Goal: Book appointment/travel/reservation

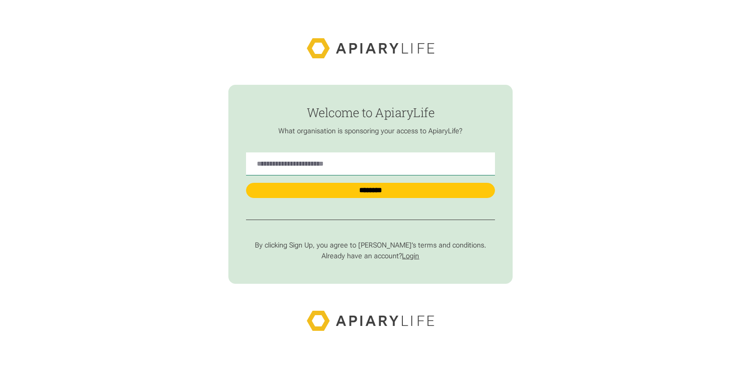
click at [412, 257] on link "Login" at bounding box center [410, 256] width 17 height 8
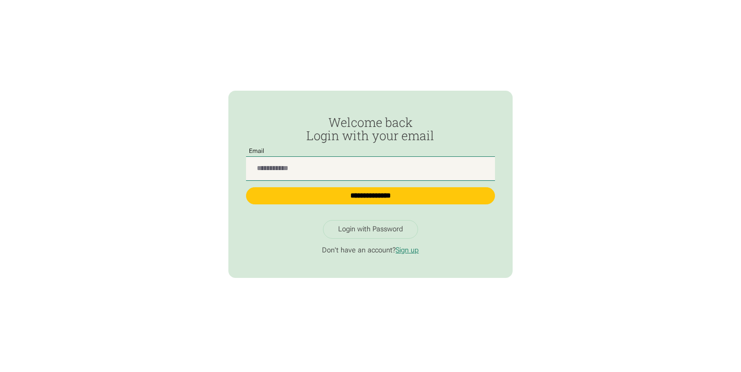
click at [347, 174] on input "Passwordless Login" at bounding box center [370, 168] width 248 height 23
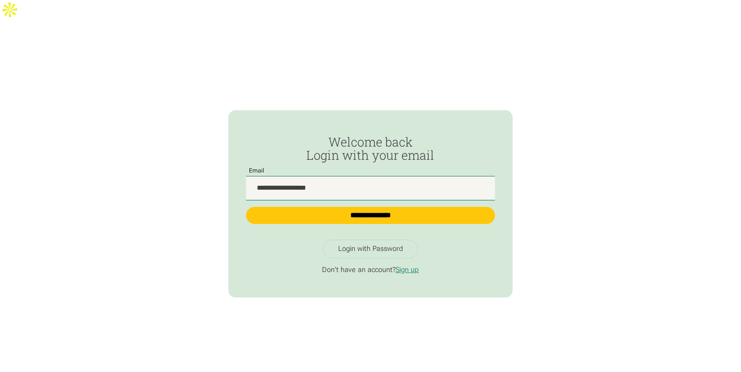
type input "**********"
click at [246, 207] on input "**********" at bounding box center [370, 215] width 248 height 17
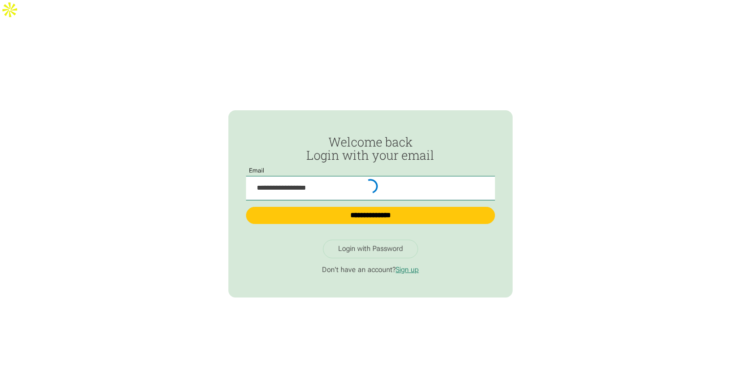
type input "**********"
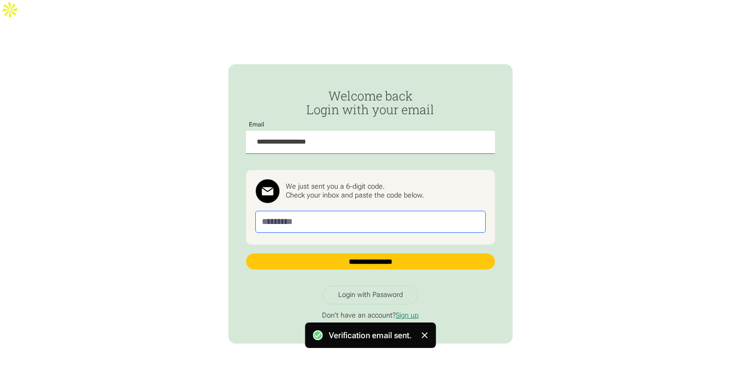
click at [311, 211] on input "Passwordless Login" at bounding box center [370, 222] width 231 height 22
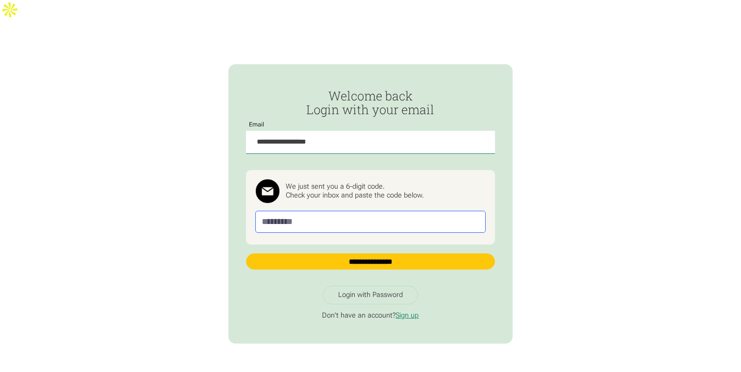
paste input "******"
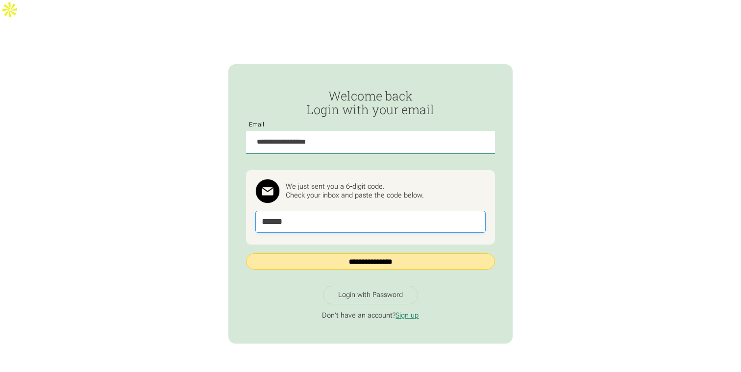
type input "******"
click at [356, 253] on input "**********" at bounding box center [370, 261] width 248 height 17
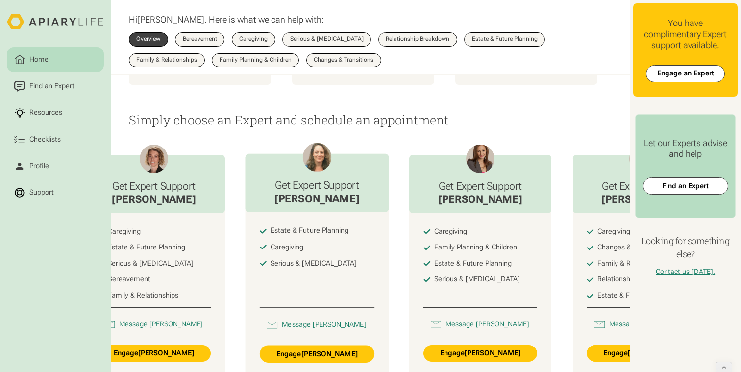
scroll to position [0, 49]
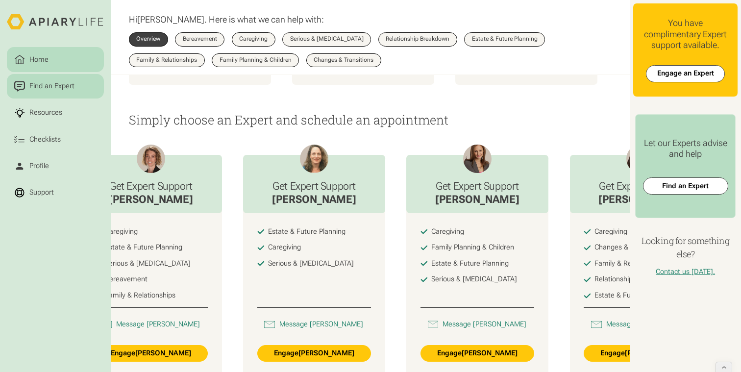
click at [55, 87] on div "Find an Expert" at bounding box center [51, 86] width 49 height 11
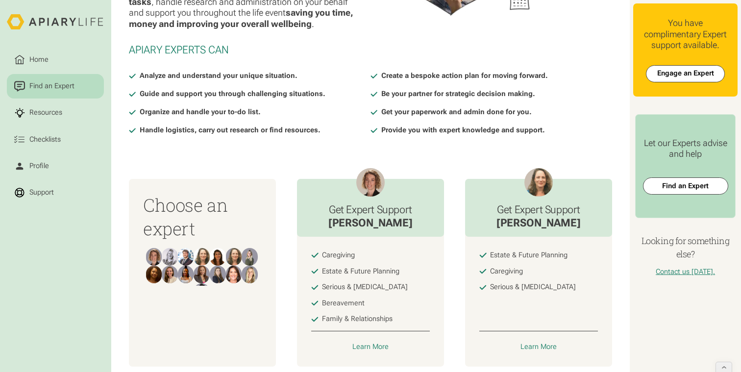
scroll to position [191, 0]
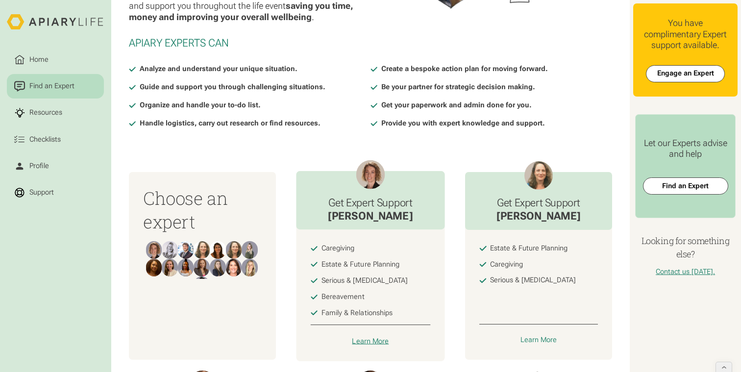
click at [363, 337] on div "Learn More" at bounding box center [370, 341] width 37 height 9
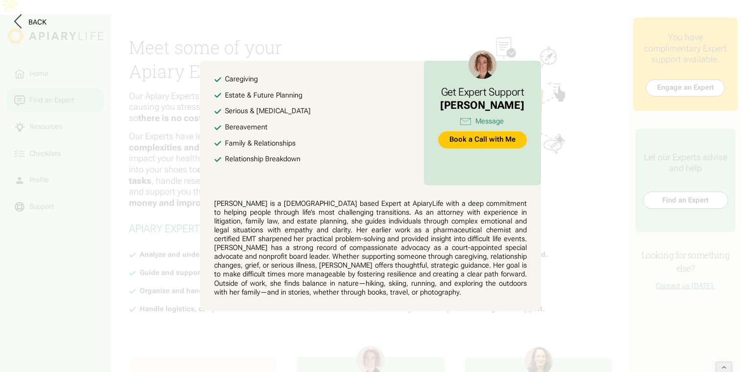
scroll to position [0, 0]
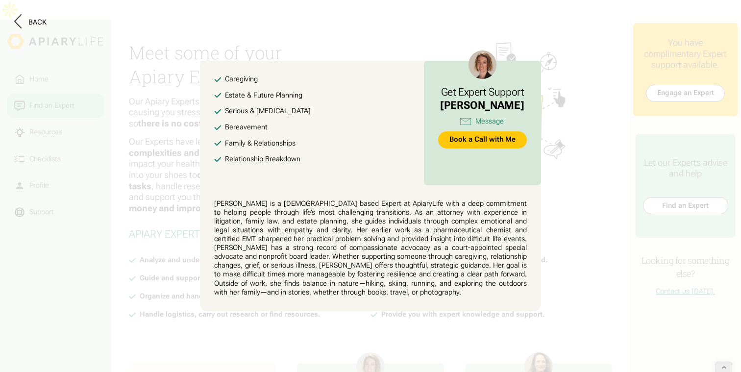
click at [340, 30] on button at bounding box center [370, 186] width 741 height 372
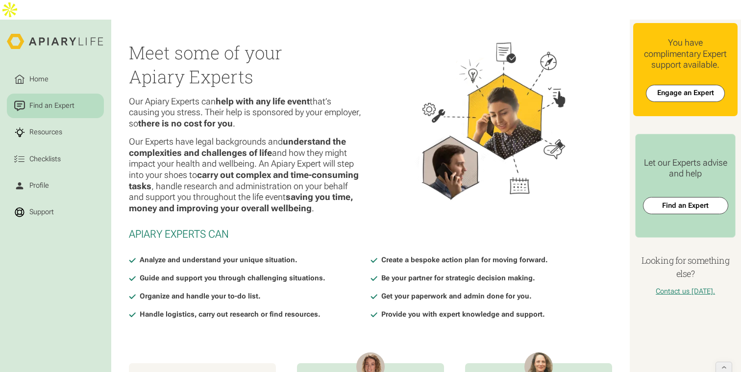
click at [346, 41] on h2 "Meet some of your Apiary Experts" at bounding box center [246, 65] width 235 height 48
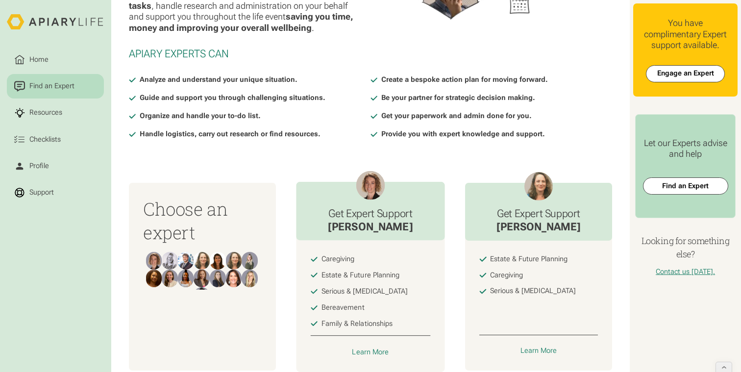
scroll to position [189, 0]
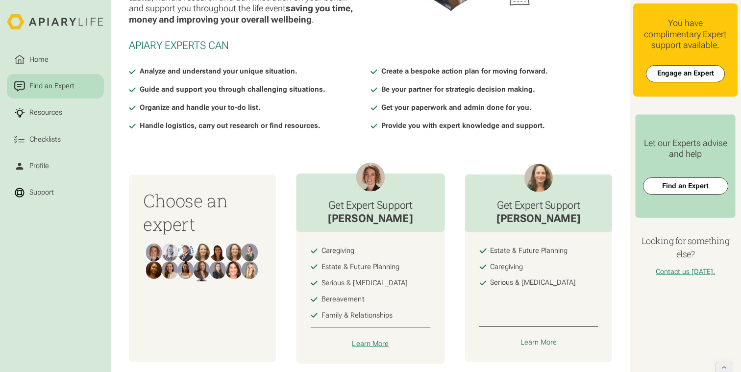
click at [366, 339] on div "Learn More" at bounding box center [370, 343] width 37 height 9
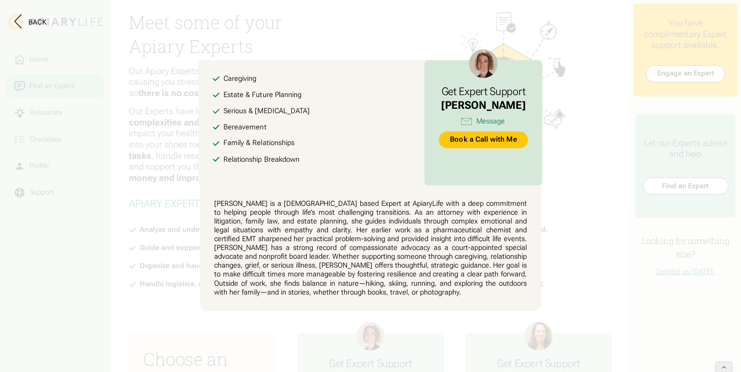
scroll to position [0, 0]
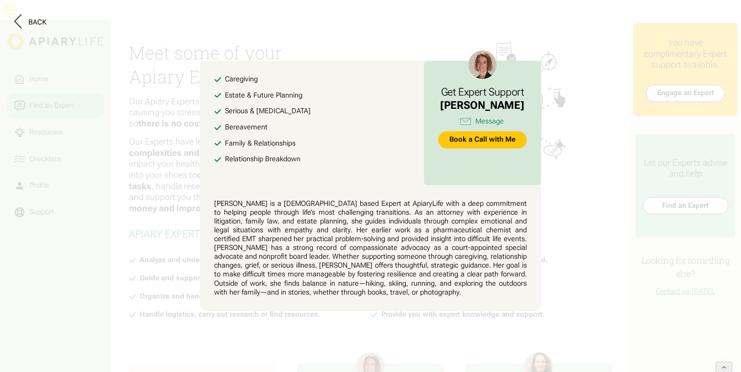
click at [365, 45] on button at bounding box center [370, 186] width 741 height 372
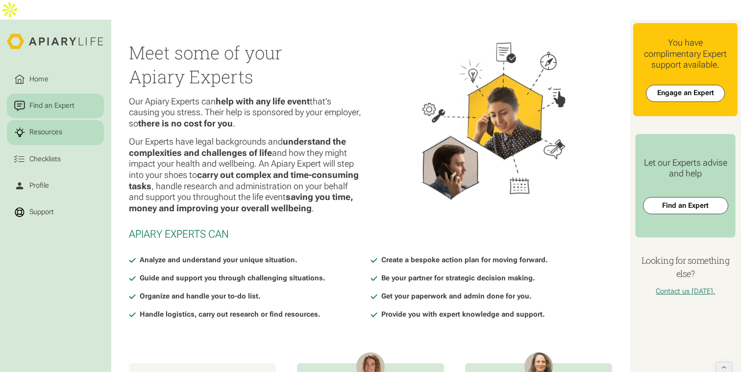
click at [56, 127] on div "Resources" at bounding box center [45, 132] width 36 height 11
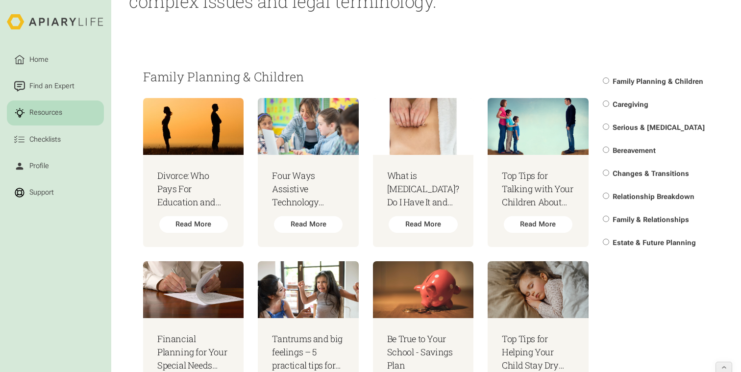
scroll to position [246, 0]
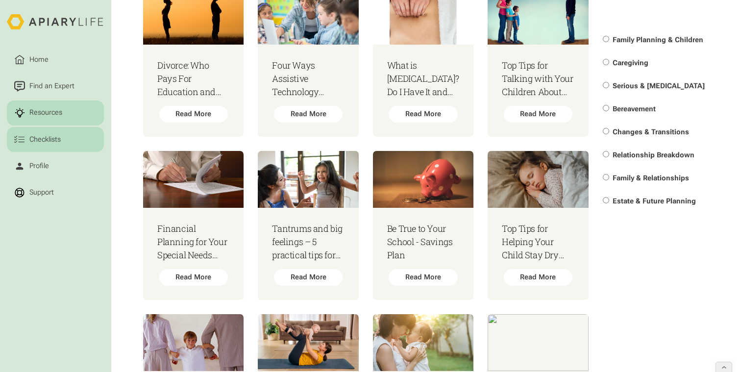
click at [60, 139] on div "Checklists" at bounding box center [44, 139] width 35 height 11
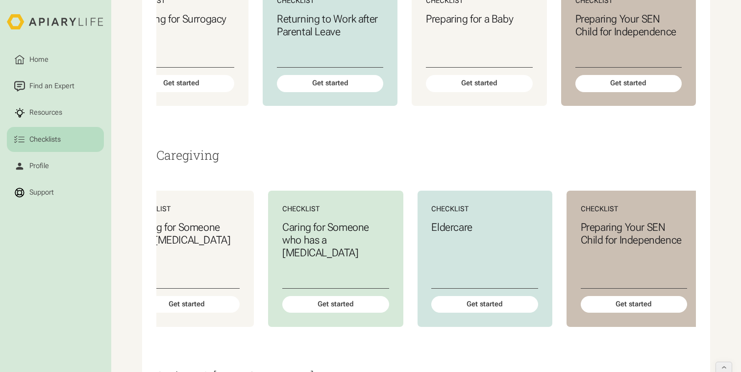
scroll to position [0, 60]
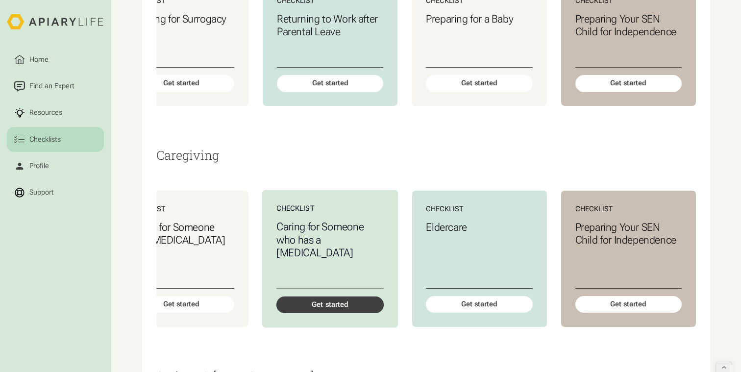
click at [356, 296] on div "Get started" at bounding box center [329, 304] width 107 height 17
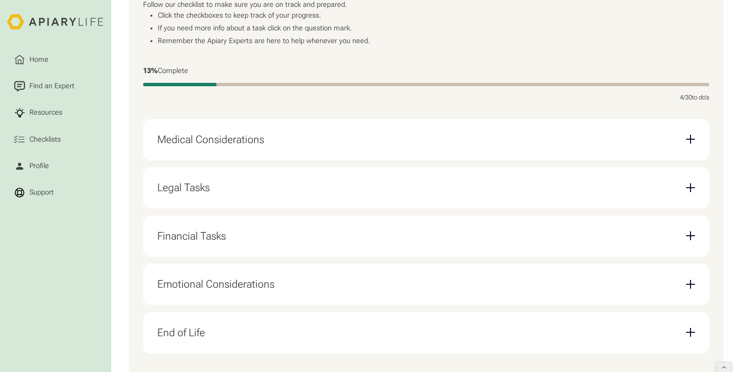
scroll to position [248, 0]
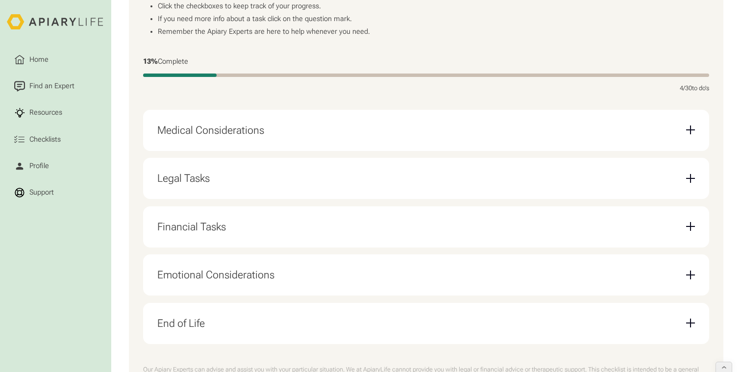
click at [236, 165] on div "Legal Tasks" at bounding box center [425, 178] width 537 height 27
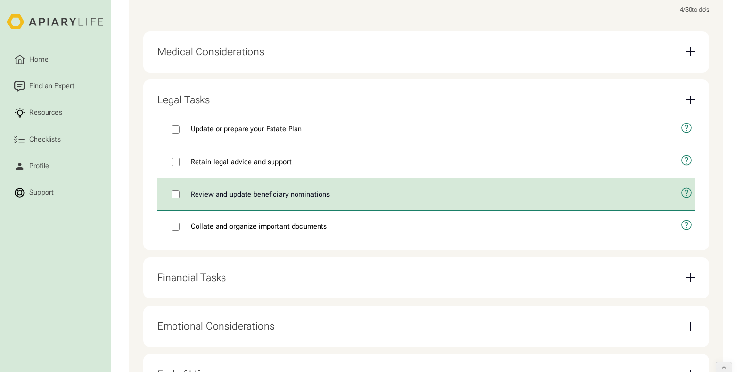
scroll to position [329, 0]
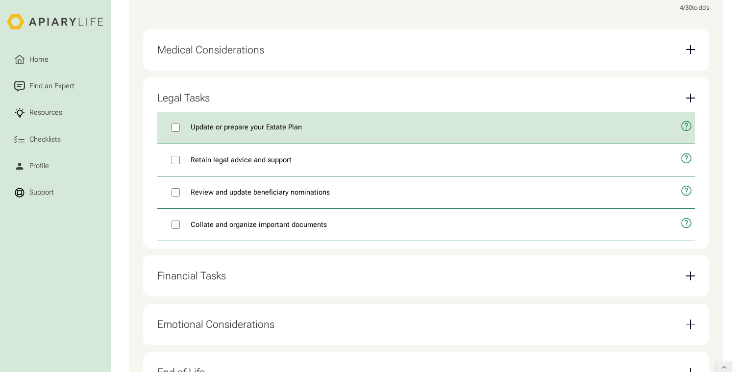
click at [687, 112] on icon "open modal" at bounding box center [686, 125] width 11 height 27
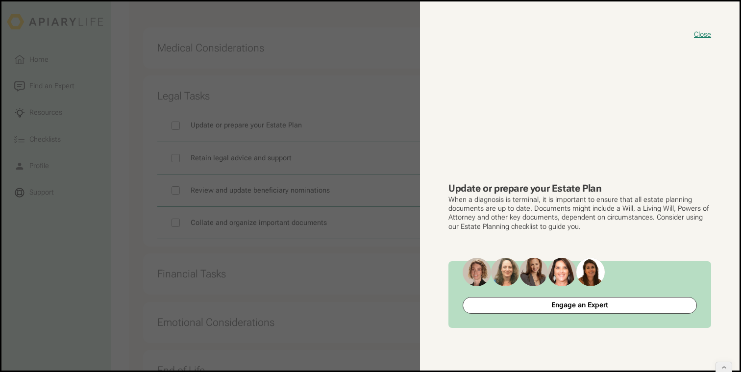
scroll to position [331, 0]
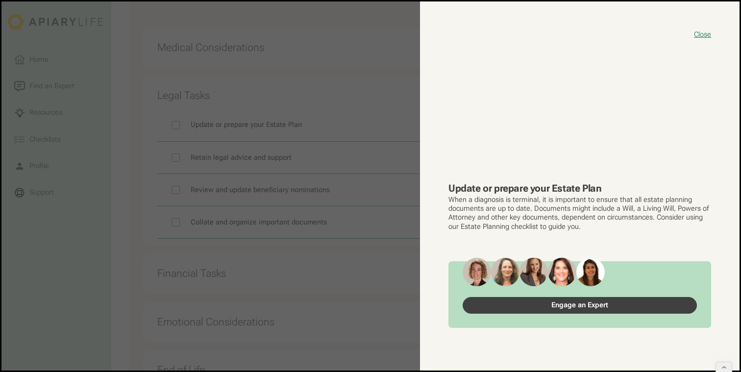
click at [545, 305] on link "Engage an Expert" at bounding box center [579, 305] width 234 height 17
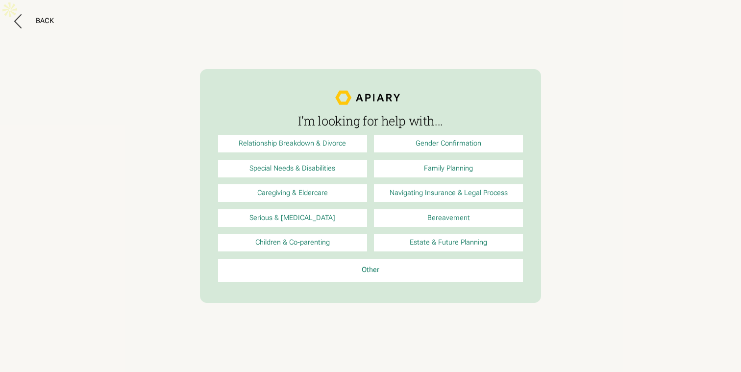
click at [340, 198] on link "Caregiving & Eldercare" at bounding box center [292, 193] width 149 height 18
click at [20, 21] on icon at bounding box center [17, 21] width 7 height 14
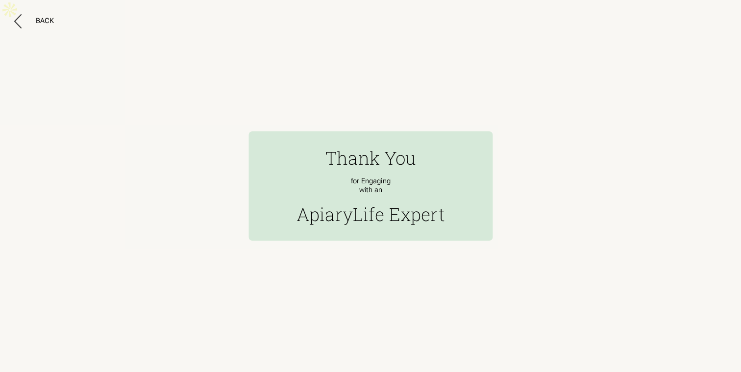
click at [303, 177] on div "Thank You for Engaging with an ApiaryLife Expert" at bounding box center [369, 185] width 243 height 109
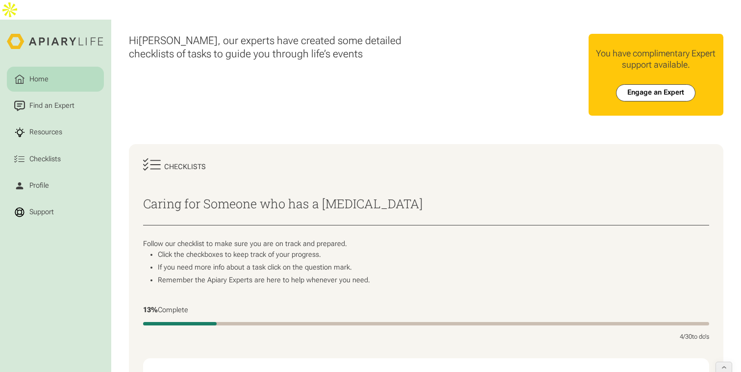
click at [45, 67] on link "Home" at bounding box center [55, 79] width 97 height 25
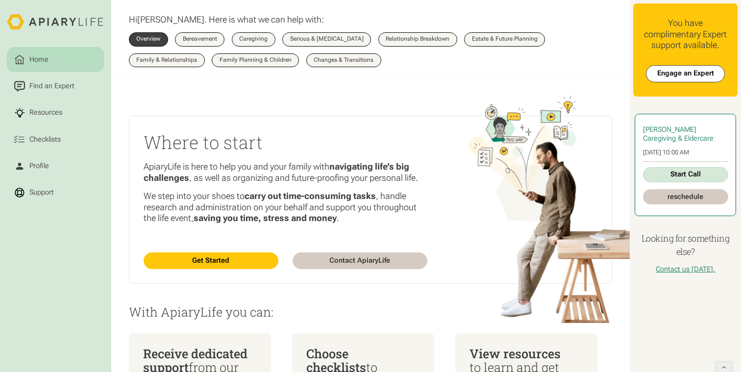
scroll to position [20, 0]
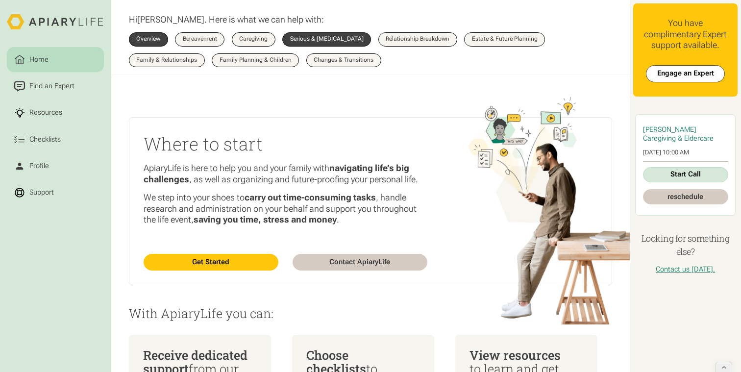
click at [334, 37] on div "Serious & [MEDICAL_DATA]" at bounding box center [326, 39] width 73 height 6
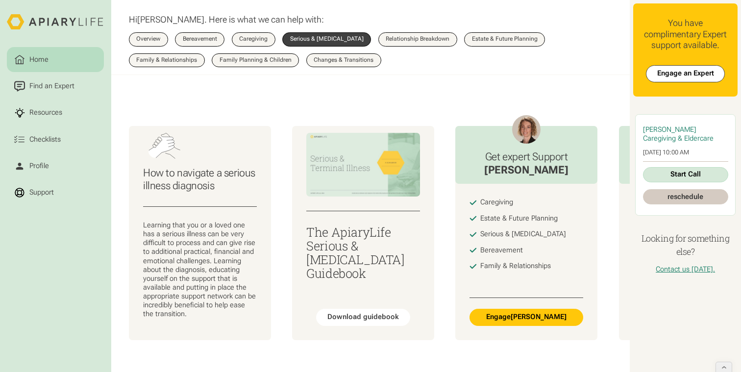
scroll to position [78, 0]
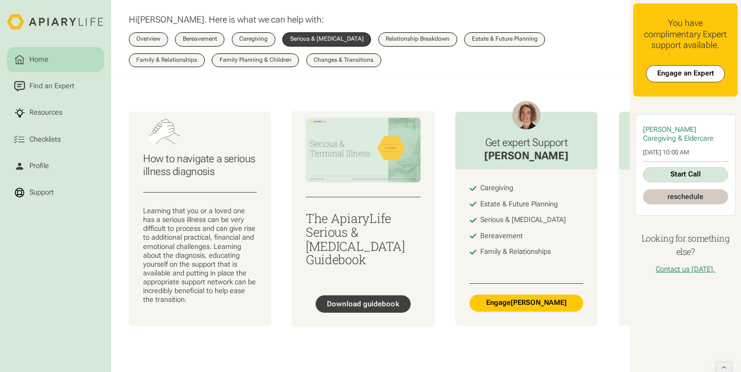
click at [362, 299] on div "Download guidebook" at bounding box center [363, 303] width 72 height 9
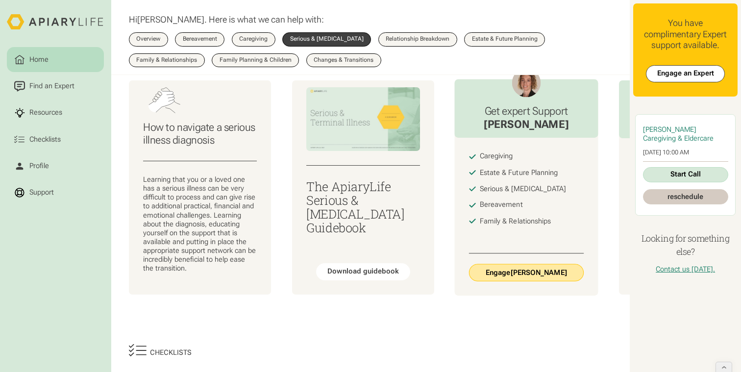
scroll to position [115, 0]
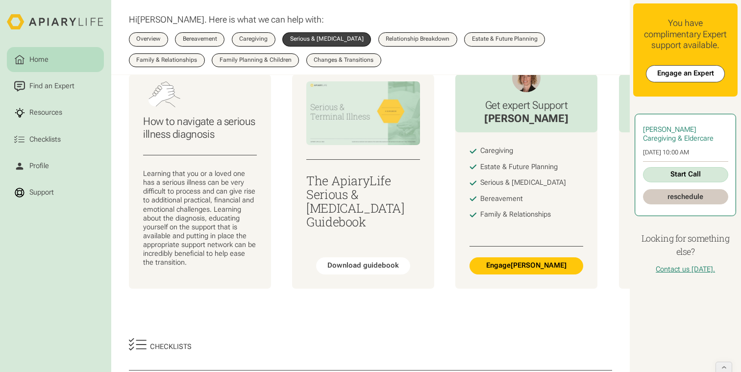
click at [674, 138] on span "Caregiving & Eldercare" at bounding box center [678, 138] width 71 height 8
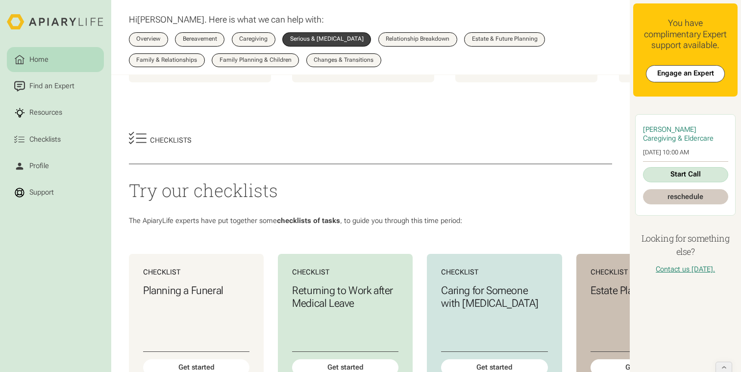
scroll to position [322, 0]
click at [670, 68] on link "Engage an Expert" at bounding box center [685, 73] width 79 height 17
click at [344, 51] on div "Overview Bereavement Overview Caregiving Overview Serious & Terminal Illness Ov…" at bounding box center [370, 49] width 483 height 35
click at [344, 59] on div "Changes & Transitions" at bounding box center [344, 60] width 60 height 6
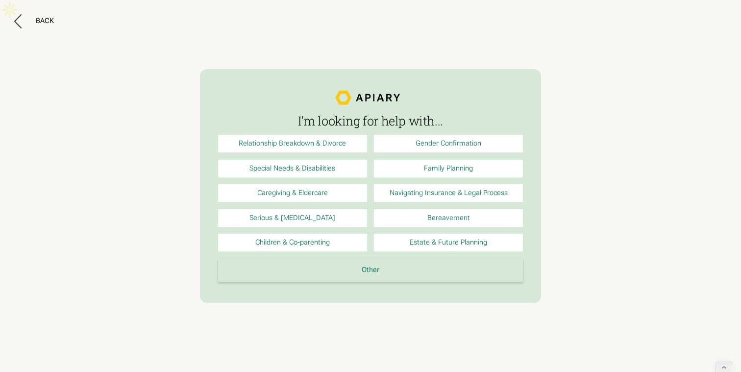
click at [375, 270] on link "Other" at bounding box center [370, 270] width 305 height 23
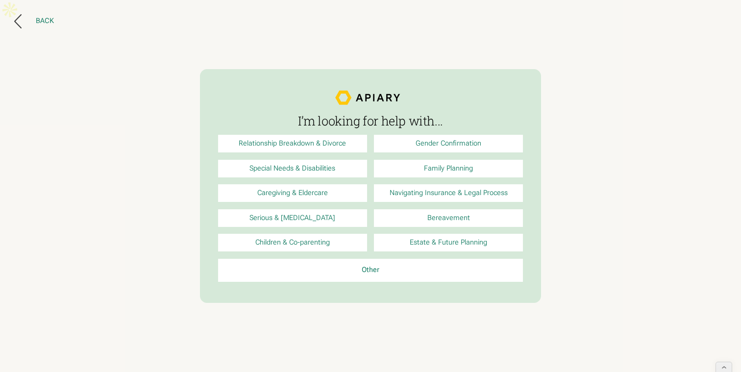
click at [41, 18] on div "Back" at bounding box center [45, 21] width 18 height 9
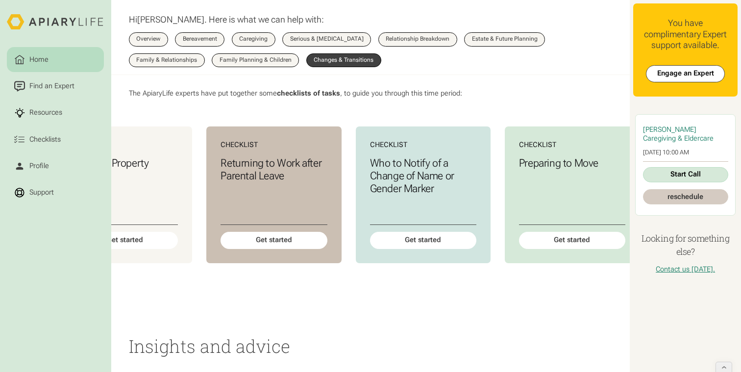
scroll to position [0, 975]
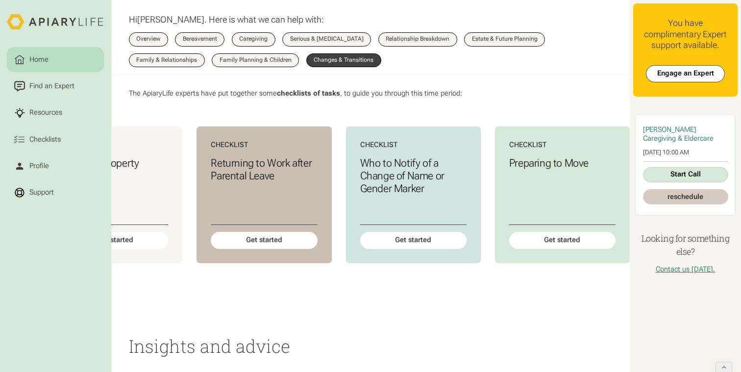
click at [40, 59] on div "Home" at bounding box center [38, 59] width 23 height 11
